Goal: Task Accomplishment & Management: Manage account settings

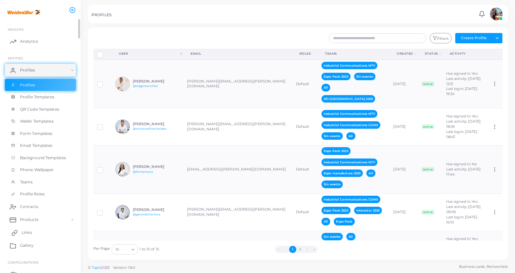
click at [35, 234] on link "Links" at bounding box center [40, 232] width 71 height 13
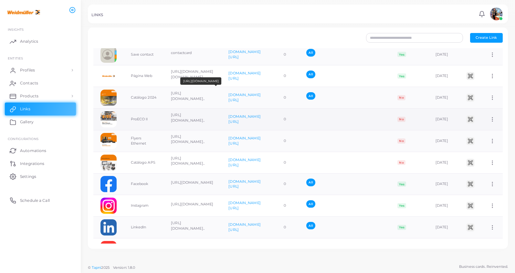
scroll to position [39, 0]
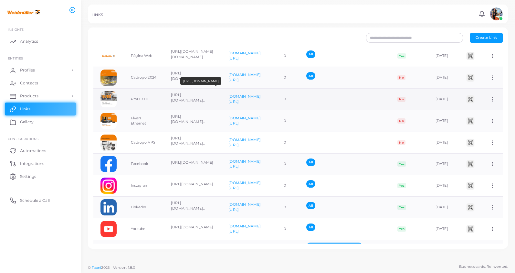
click at [188, 97] on p "[URL][DOMAIN_NAME].." at bounding box center [192, 97] width 43 height 11
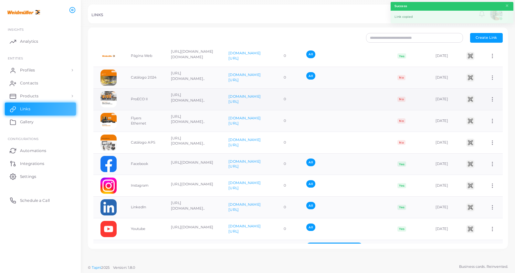
click at [107, 98] on img at bounding box center [109, 99] width 16 height 16
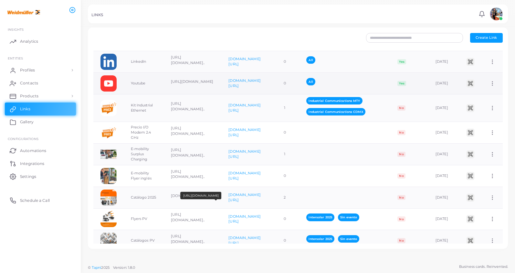
scroll to position [287, 0]
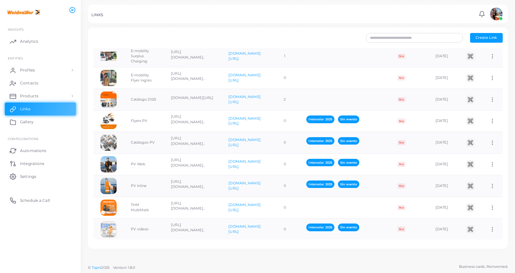
drag, startPoint x: 228, startPoint y: 240, endPoint x: 499, endPoint y: 242, distance: 271.2
click at [488, 244] on div "Create Link Icon Text Original URL Short URL Link Clicks Assigned To Automation…" at bounding box center [298, 137] width 420 height 221
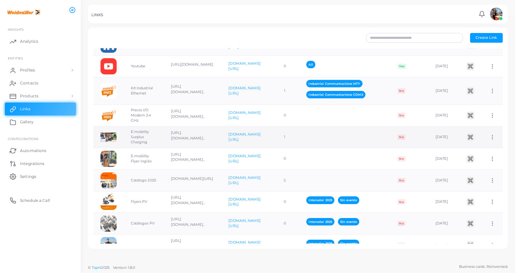
scroll to position [198, 0]
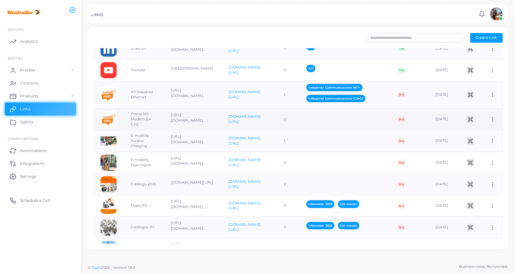
click at [326, 123] on td at bounding box center [344, 120] width 91 height 22
click at [488, 120] on icon at bounding box center [493, 119] width 6 height 6
click at [478, 137] on span "Edit Link" at bounding box center [482, 136] width 16 height 5
type input "**********"
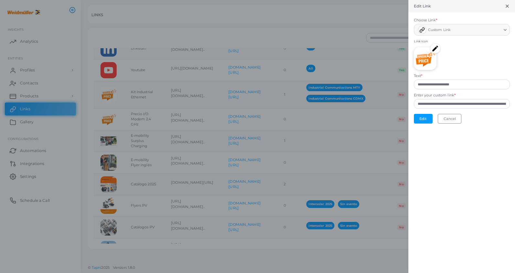
click at [335, 115] on div at bounding box center [257, 136] width 515 height 273
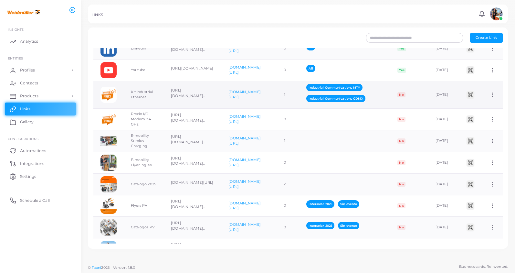
click at [488, 94] on icon at bounding box center [493, 95] width 6 height 6
click at [474, 110] on span "Edit Link" at bounding box center [482, 111] width 16 height 5
type input "**********"
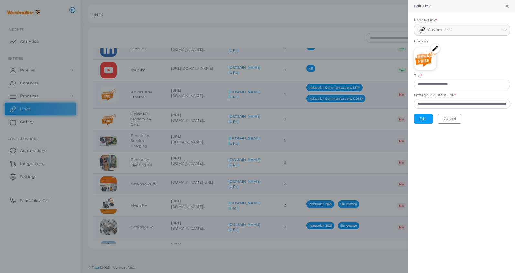
click at [370, 119] on div at bounding box center [257, 136] width 515 height 273
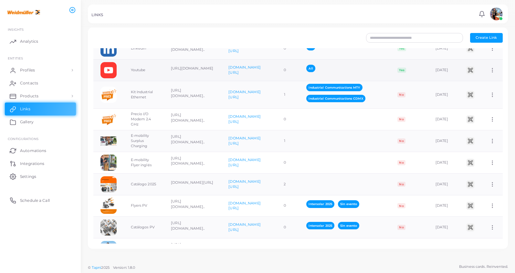
click at [488, 71] on icon at bounding box center [493, 70] width 6 height 6
click at [479, 87] on span "Edit Link" at bounding box center [482, 87] width 16 height 5
type input "*******"
type input "**********"
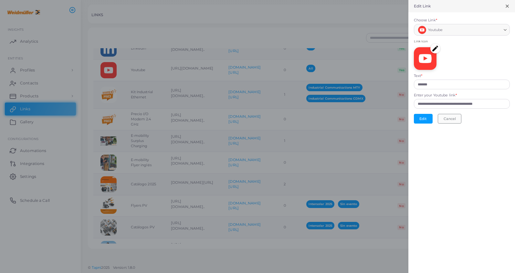
click at [452, 120] on button "Cancel" at bounding box center [450, 119] width 24 height 10
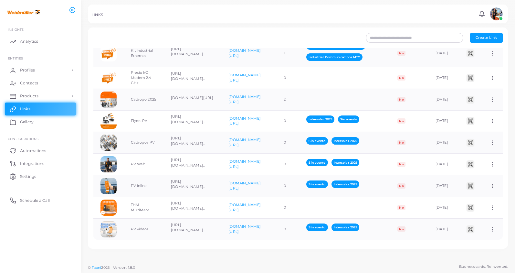
scroll to position [0, 0]
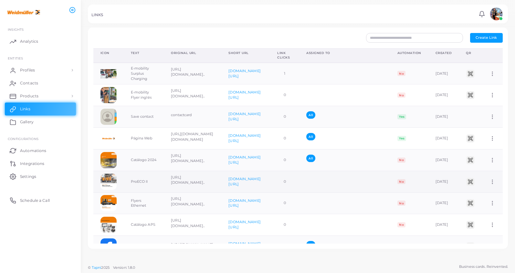
click at [488, 181] on icon at bounding box center [493, 182] width 6 height 6
click at [486, 196] on span "Edit Link" at bounding box center [482, 197] width 16 height 5
type input "*********"
type input "**********"
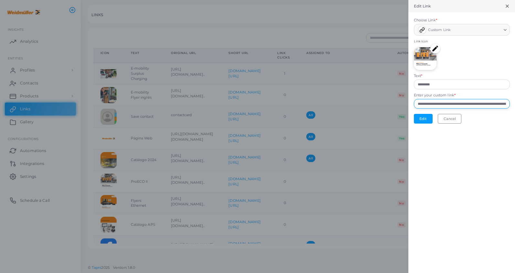
drag, startPoint x: 418, startPoint y: 101, endPoint x: 520, endPoint y: 104, distance: 102.2
click at [488, 104] on html "**********" at bounding box center [257, 136] width 515 height 273
click at [473, 146] on div "**********" at bounding box center [462, 136] width 107 height 273
click at [488, 5] on icon at bounding box center [507, 6] width 5 height 5
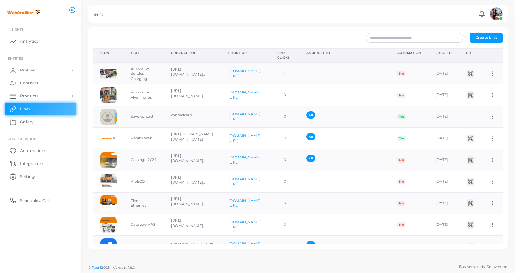
click at [481, 2] on div at bounding box center [257, 13] width 515 height 27
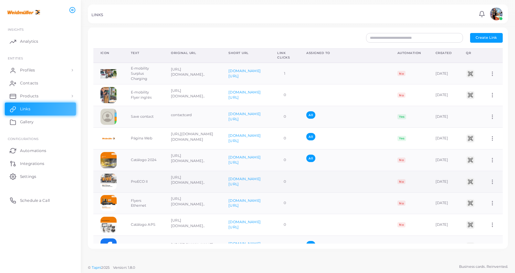
click at [488, 183] on icon at bounding box center [493, 182] width 6 height 6
click at [484, 198] on span "Edit Link" at bounding box center [482, 199] width 16 height 5
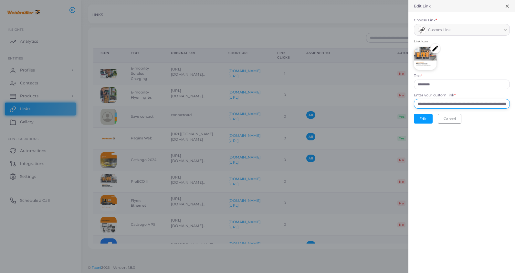
drag, startPoint x: 416, startPoint y: 101, endPoint x: 522, endPoint y: 104, distance: 105.4
click at [488, 104] on html "**********" at bounding box center [257, 136] width 515 height 273
paste input "text"
type input "**********"
click at [425, 120] on button "Edit" at bounding box center [423, 119] width 19 height 10
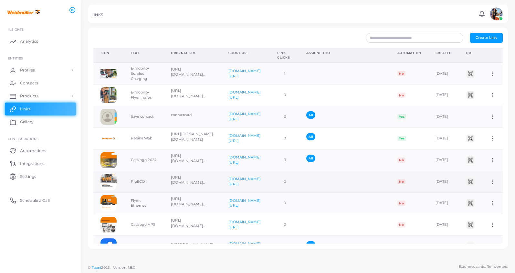
click at [488, 180] on icon at bounding box center [493, 182] width 6 height 6
click at [484, 187] on span "Assign to Team" at bounding box center [487, 188] width 27 height 5
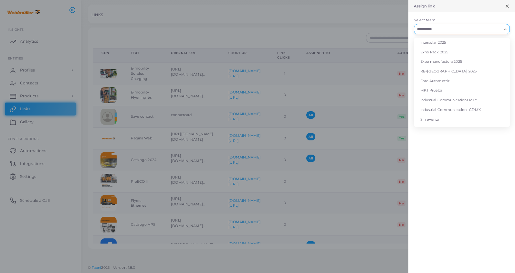
click at [440, 25] on div "Search for option" at bounding box center [458, 28] width 88 height 8
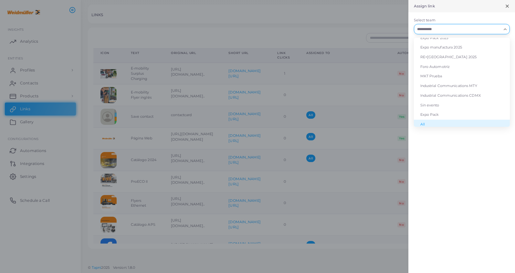
click at [425, 120] on li "All" at bounding box center [462, 125] width 96 height 10
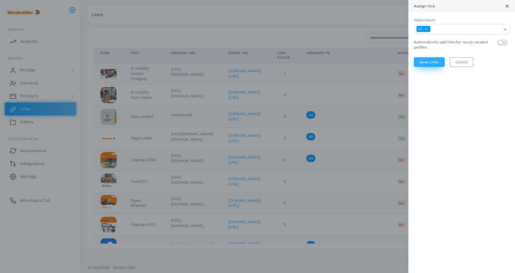
click at [429, 60] on button "Save Links" at bounding box center [429, 62] width 31 height 10
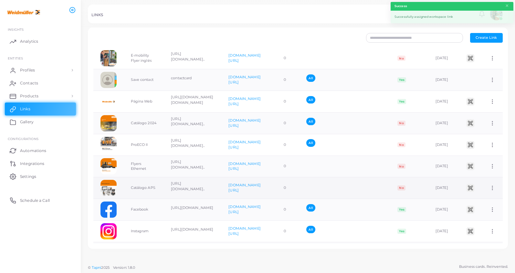
scroll to position [48, 0]
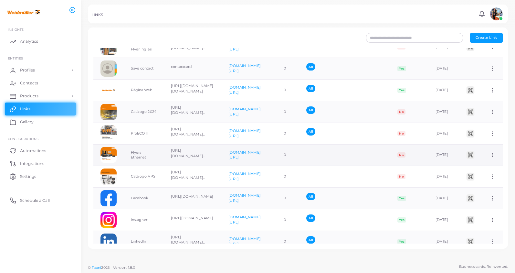
click at [488, 155] on icon at bounding box center [493, 155] width 6 height 6
click at [488, 170] on span "Edit Link" at bounding box center [482, 171] width 16 height 5
type input "**********"
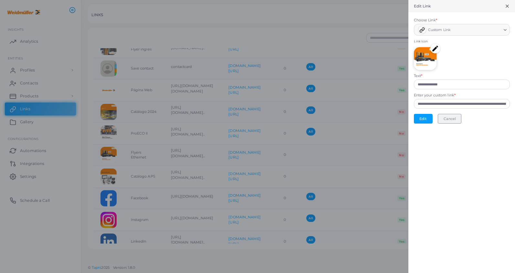
click at [444, 119] on button "Cancel" at bounding box center [450, 119] width 24 height 10
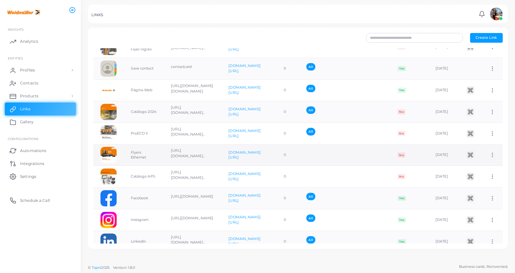
click at [488, 152] on icon at bounding box center [493, 155] width 6 height 6
click at [475, 160] on span "Assign to Team" at bounding box center [487, 160] width 27 height 5
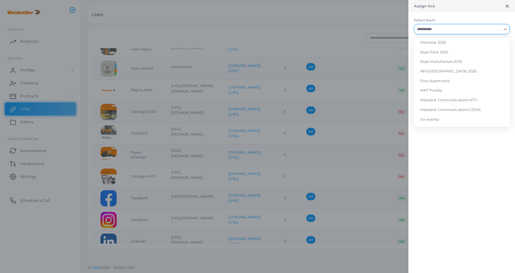
click at [428, 33] on div "Loading..." at bounding box center [462, 29] width 96 height 10
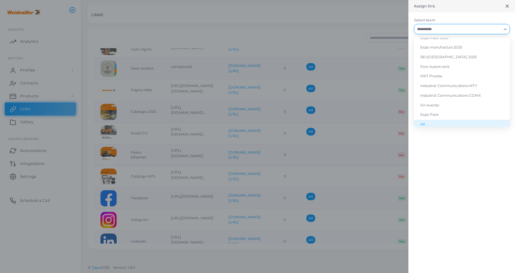
click at [428, 122] on li "All" at bounding box center [462, 125] width 96 height 10
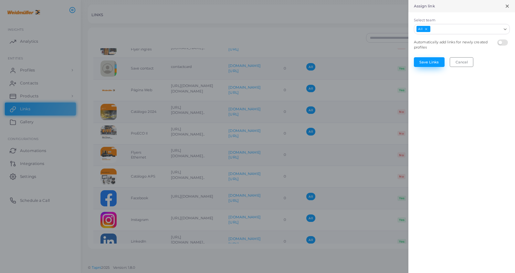
click at [428, 62] on button "Save Links" at bounding box center [429, 62] width 31 height 10
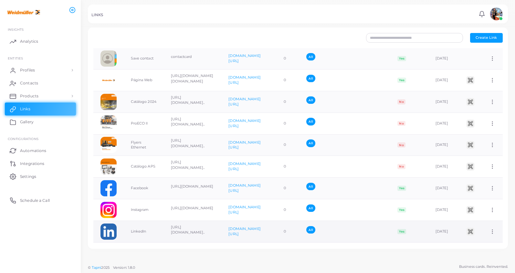
scroll to position [46, 0]
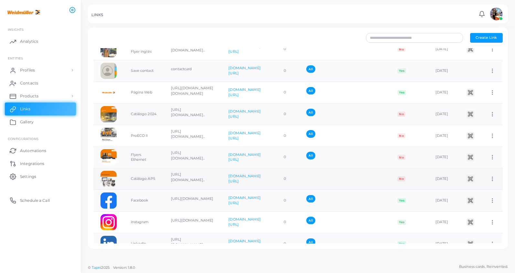
click at [488, 177] on icon at bounding box center [493, 179] width 6 height 6
click at [482, 180] on ul "Assign to Team Edit Link Delete Link" at bounding box center [483, 193] width 47 height 33
click at [488, 177] on icon at bounding box center [493, 179] width 6 height 6
click at [486, 186] on span "Assign to Team" at bounding box center [487, 184] width 27 height 5
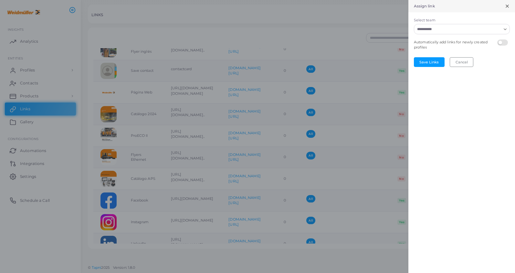
click at [445, 27] on input "Select team" at bounding box center [458, 29] width 86 height 7
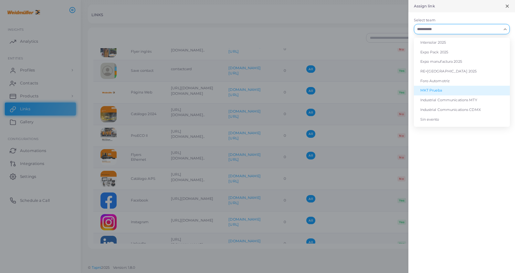
scroll to position [14, 0]
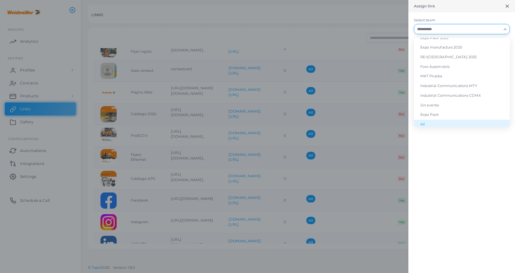
click at [430, 124] on li "All" at bounding box center [462, 125] width 96 height 10
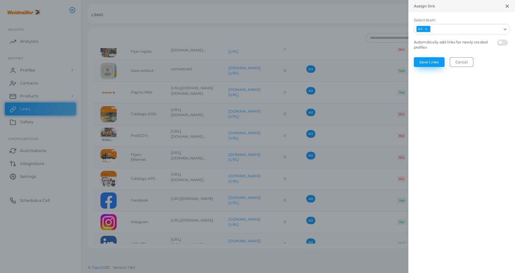
click at [426, 65] on button "Save Links" at bounding box center [429, 62] width 31 height 10
